Goal: Transaction & Acquisition: Book appointment/travel/reservation

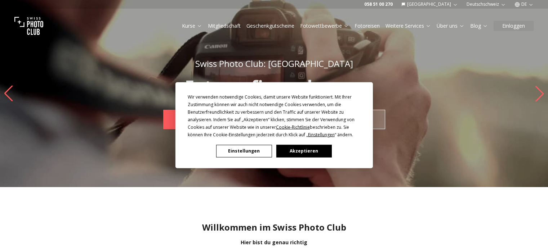
click at [306, 149] on button "Akzeptieren" at bounding box center [303, 151] width 55 height 13
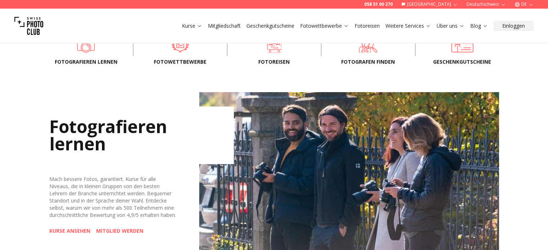
scroll to position [252, 0]
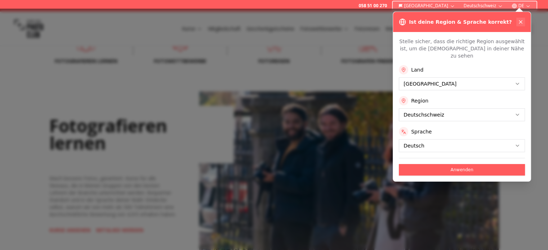
click at [517, 21] on icon at bounding box center [520, 22] width 6 height 6
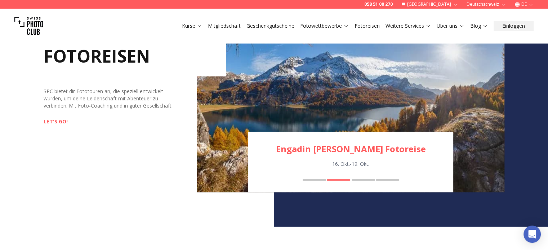
scroll to position [756, 0]
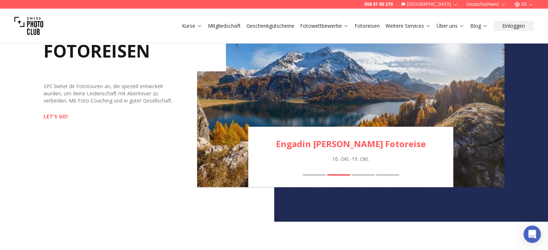
click at [57, 121] on div "FOTOREISEN SPC bietet dir Fototouren an, die speziell entwickelt wurden, um dei…" at bounding box center [121, 102] width 154 height 171
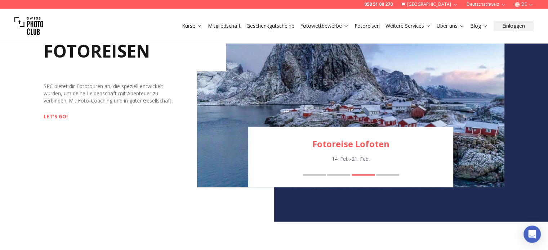
click at [59, 114] on link "LET'S GO!" at bounding box center [56, 116] width 24 height 7
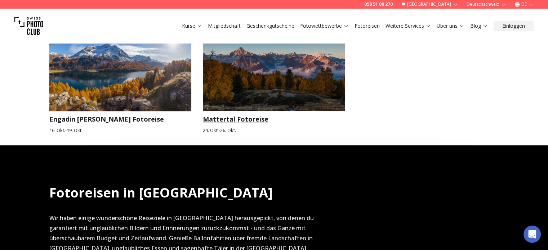
scroll to position [360, 0]
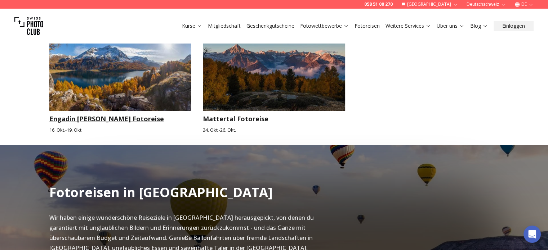
click at [136, 90] on img at bounding box center [120, 71] width 142 height 80
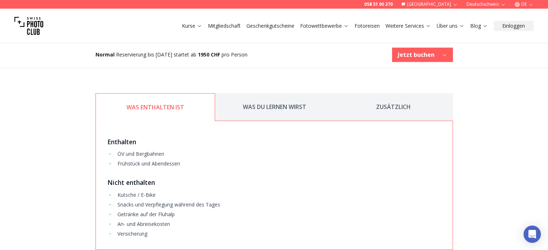
scroll to position [972, 0]
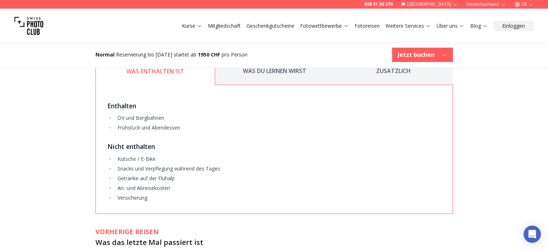
click at [270, 80] on button "WAS DU LERNEN WIRST" at bounding box center [274, 71] width 119 height 28
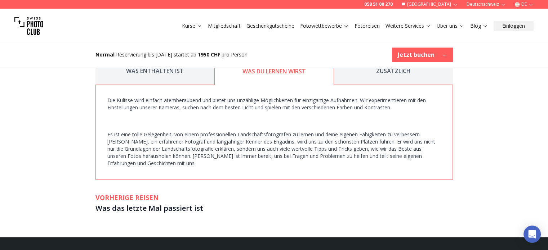
click at [361, 76] on button "ZUSÄTZLICH" at bounding box center [393, 71] width 119 height 28
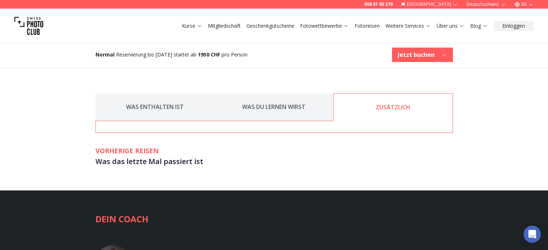
click at [127, 107] on button "WAS ENTHALTEN IST" at bounding box center [154, 107] width 119 height 28
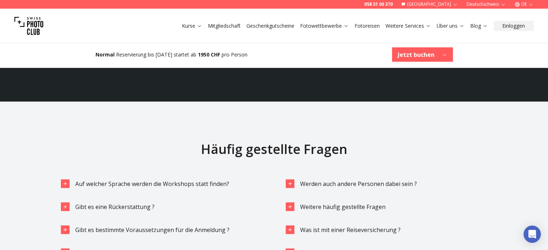
scroll to position [1548, 0]
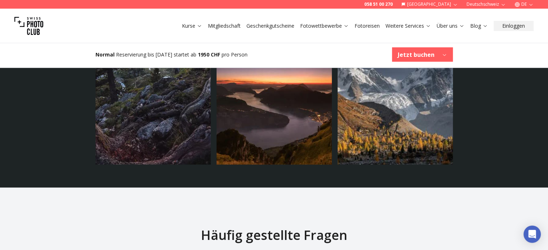
click at [420, 63] on div "Normal Reservierung bis [DATE] startet ab 1950 CHF pro Person Jetzt buchen" at bounding box center [274, 55] width 369 height 26
click at [441, 55] on icon "button" at bounding box center [443, 54] width 5 height 5
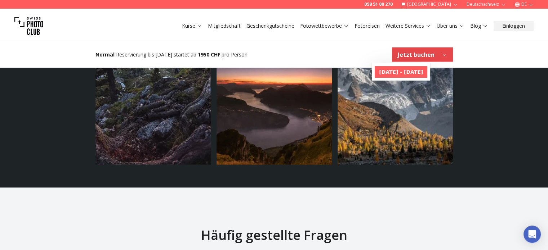
click at [423, 71] on b "[DATE] - [DATE]" at bounding box center [401, 71] width 44 height 7
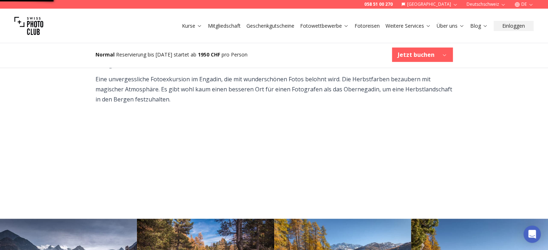
scroll to position [360, 0]
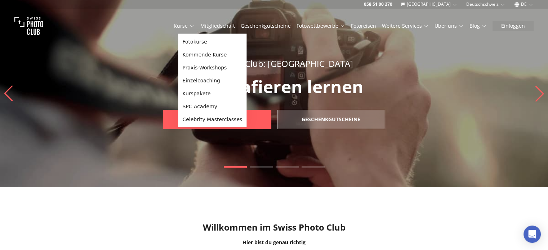
click at [194, 24] on icon at bounding box center [191, 25] width 5 height 5
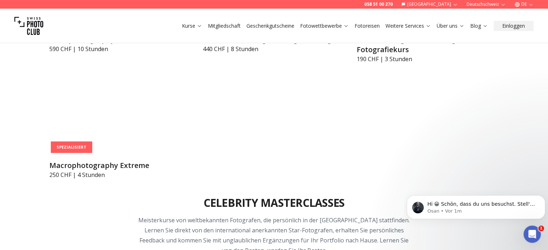
scroll to position [1692, 0]
